Goal: Information Seeking & Learning: Check status

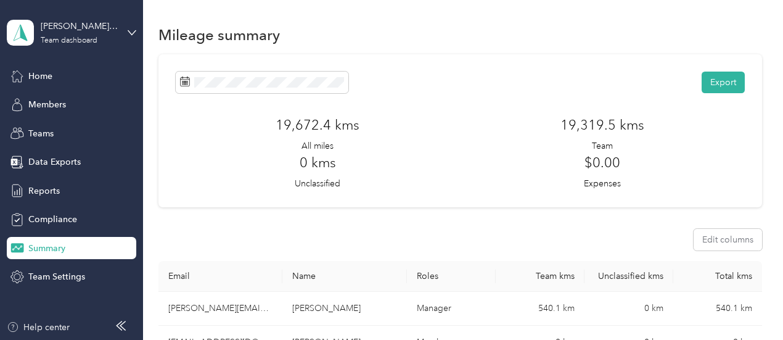
scroll to position [493, 0]
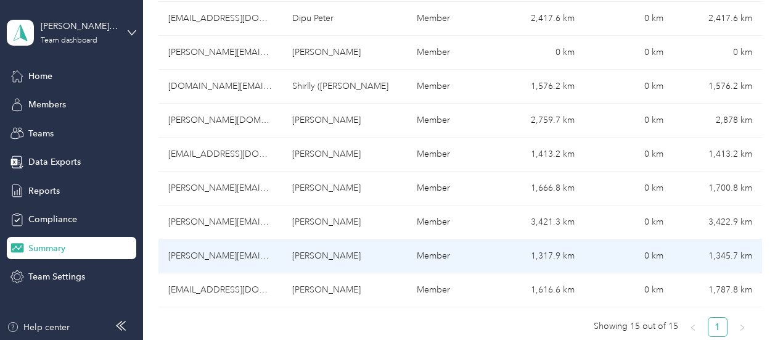
click at [220, 239] on td "[PERSON_NAME][EMAIL_ADDRESS][DOMAIN_NAME]" at bounding box center [220, 256] width 125 height 34
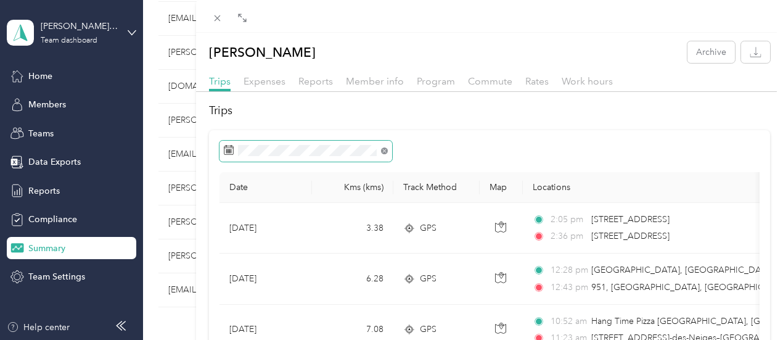
click at [388, 154] on icon at bounding box center [384, 150] width 7 height 7
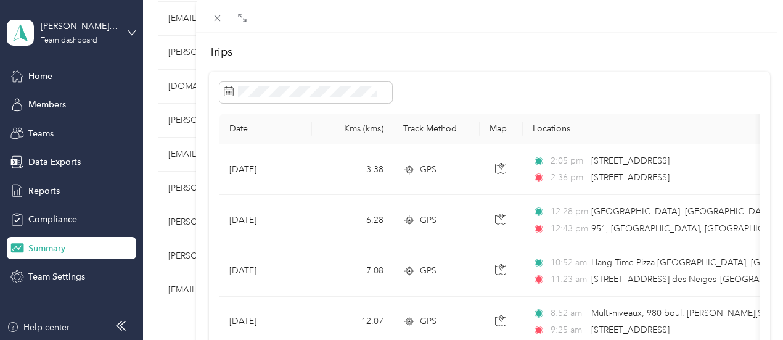
scroll to position [123, 0]
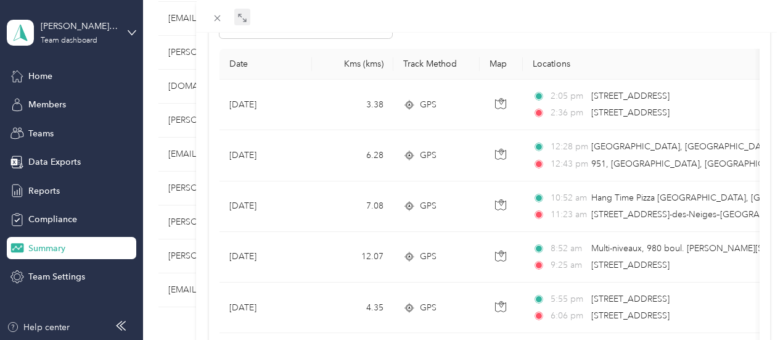
click at [247, 16] on icon at bounding box center [242, 18] width 10 height 10
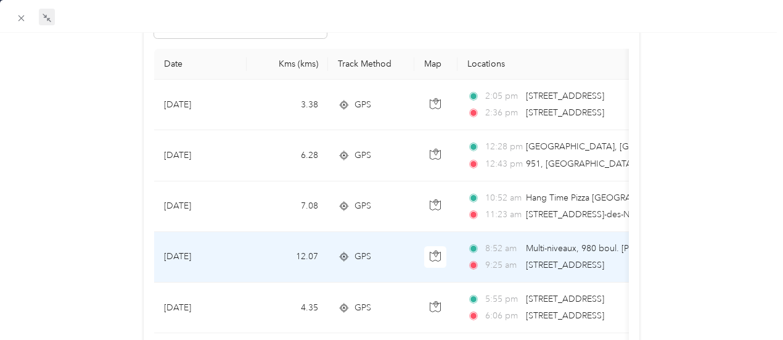
click at [544, 246] on span "Multi-niveaux, 980 boul. [PERSON_NAME][STREET_ADDRESS][PERSON_NAME]" at bounding box center [681, 248] width 311 height 10
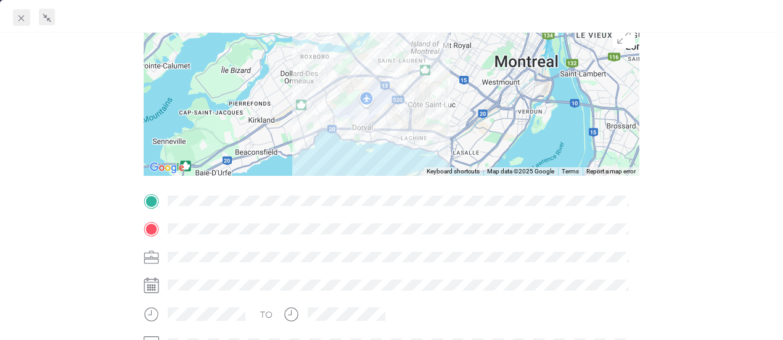
click at [26, 15] on icon at bounding box center [21, 18] width 10 height 10
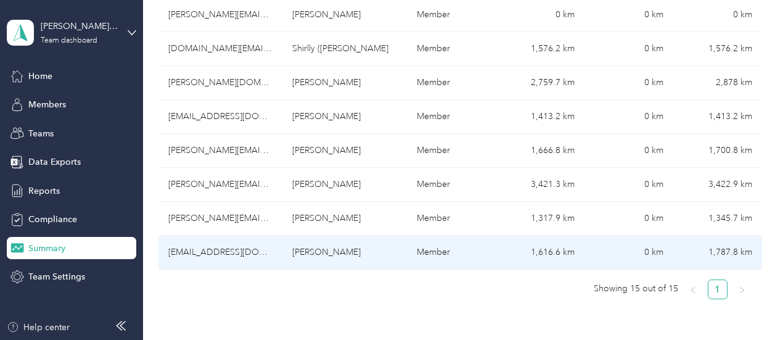
scroll to position [617, 0]
